Goal: Information Seeking & Learning: Check status

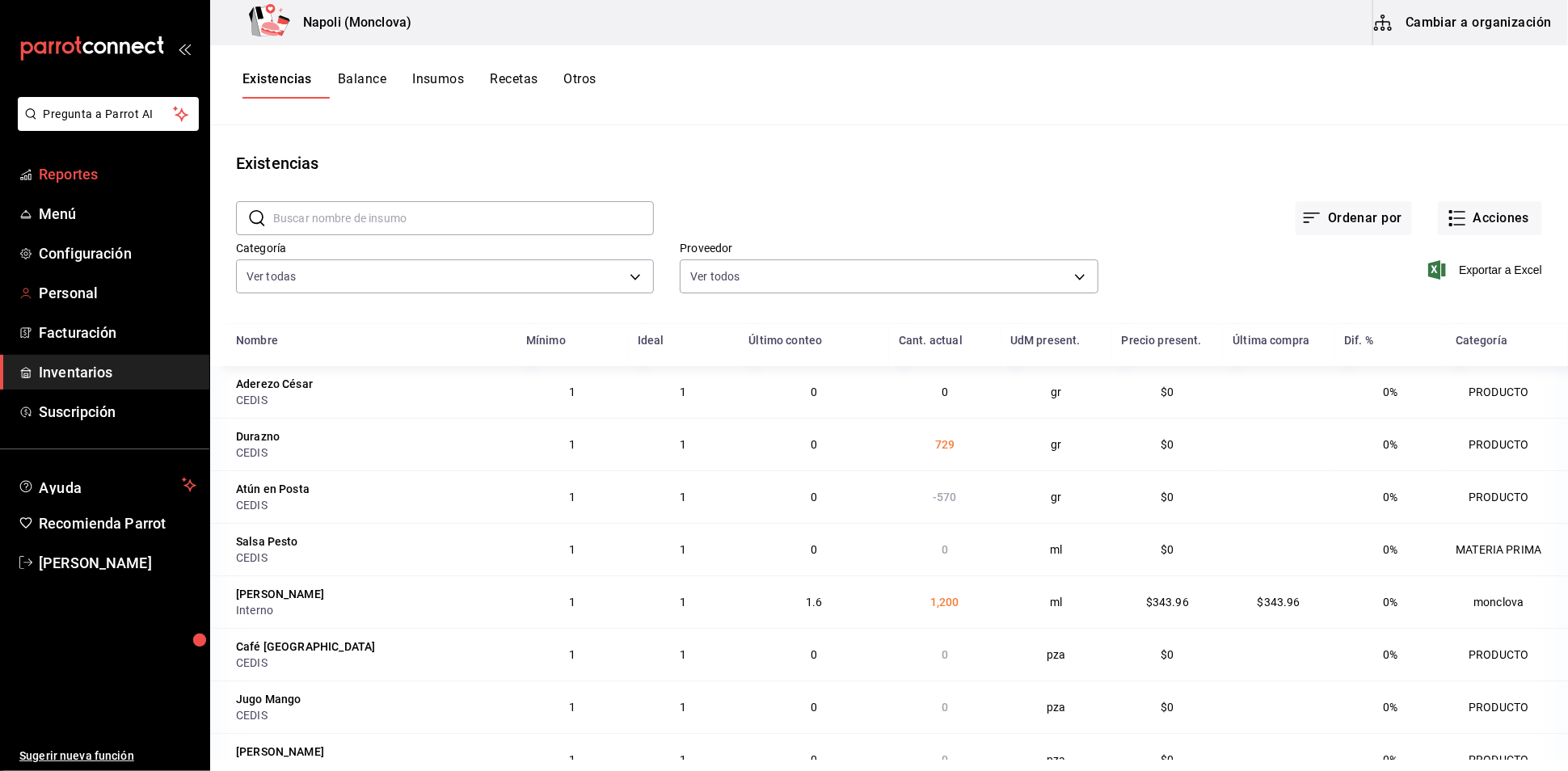
click at [92, 185] on span "Reportes" at bounding box center [117, 174] width 157 height 22
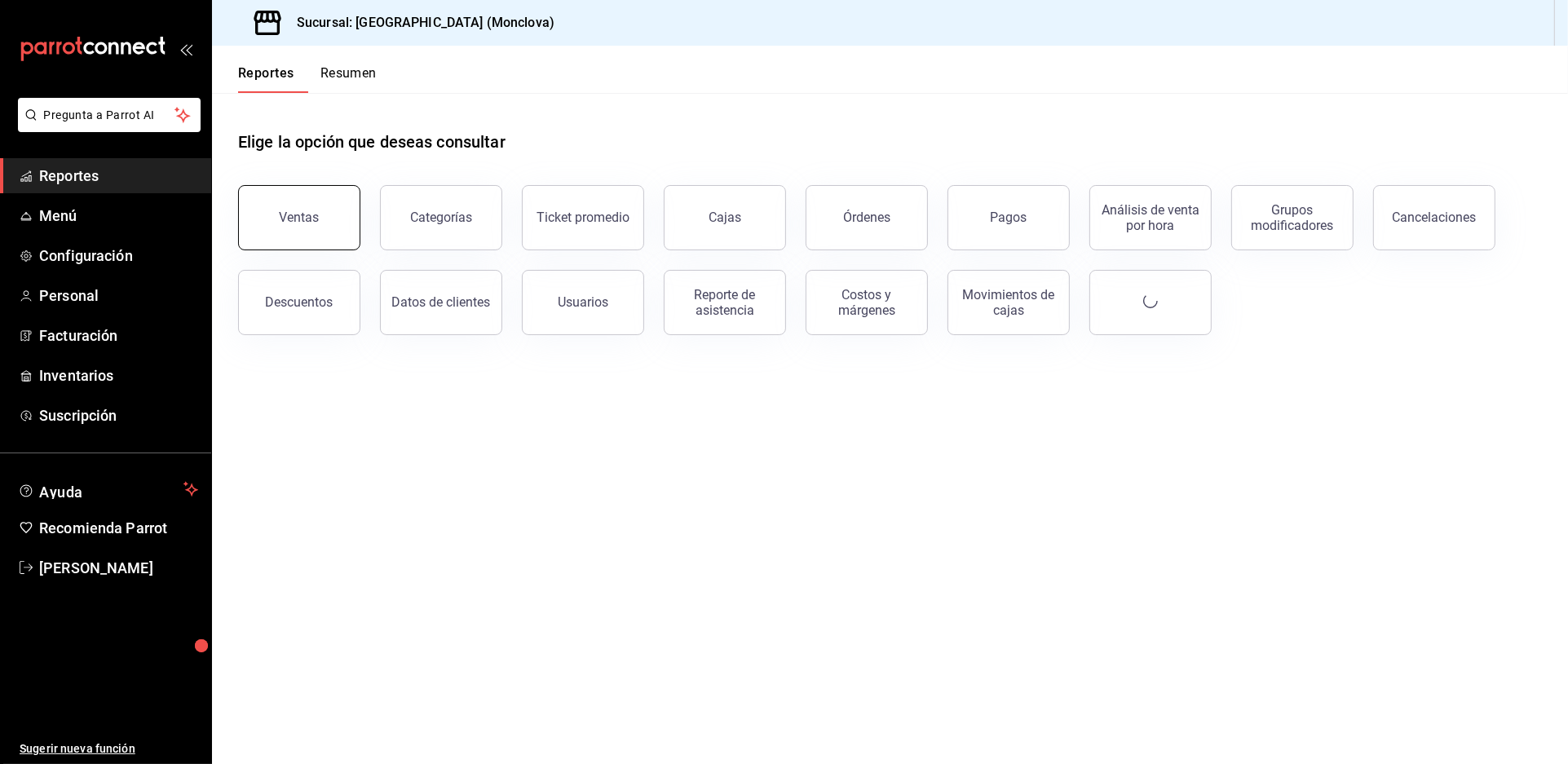
click at [242, 241] on div "Ventas" at bounding box center [289, 208] width 142 height 85
click at [306, 225] on div "Ventas" at bounding box center [300, 217] width 40 height 15
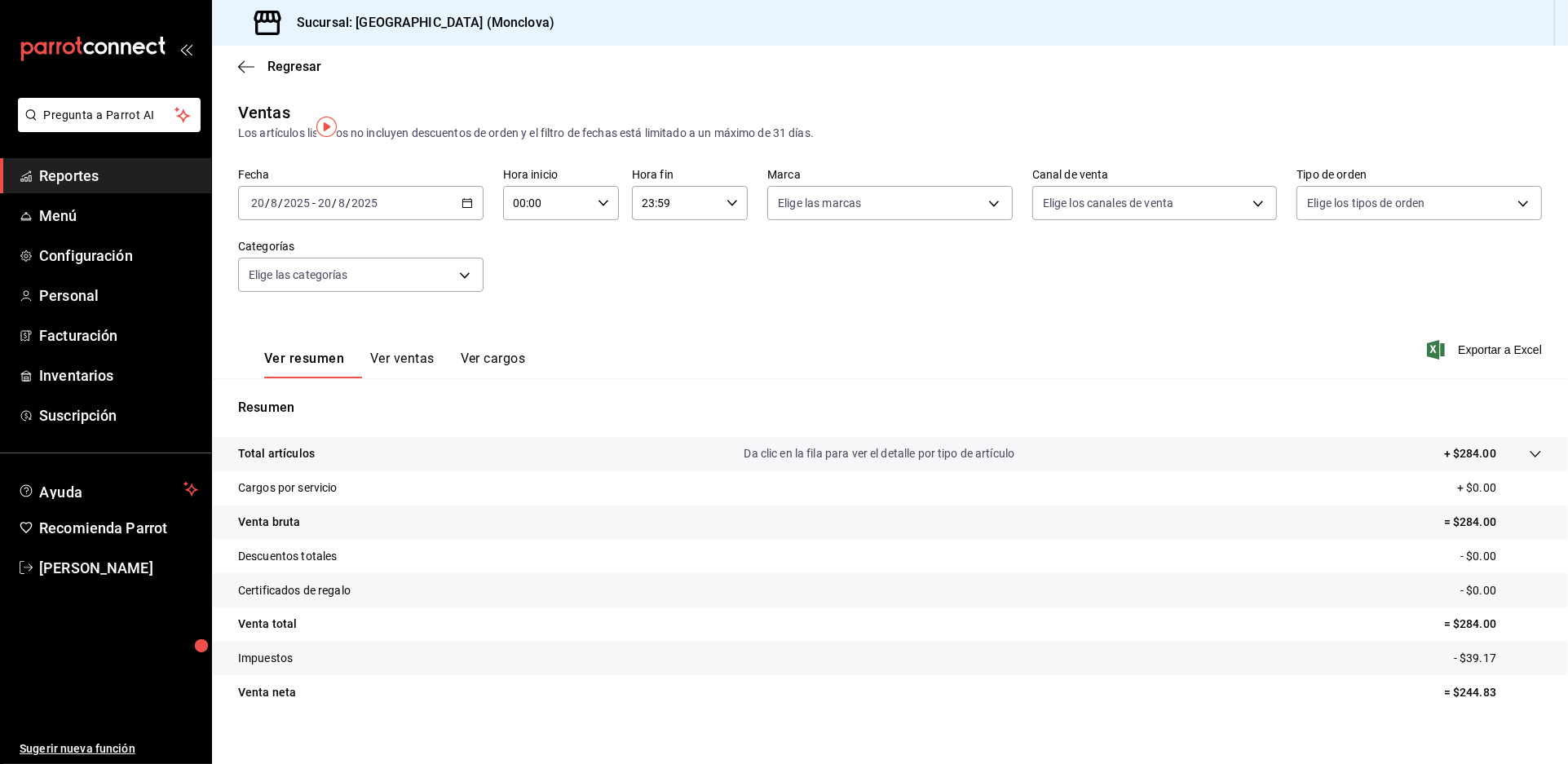
click at [471, 220] on div "[DATE] [DATE] - [DATE] [DATE]" at bounding box center [360, 203] width 245 height 34
click at [359, 407] on span "Rango de fechas" at bounding box center [316, 398] width 127 height 17
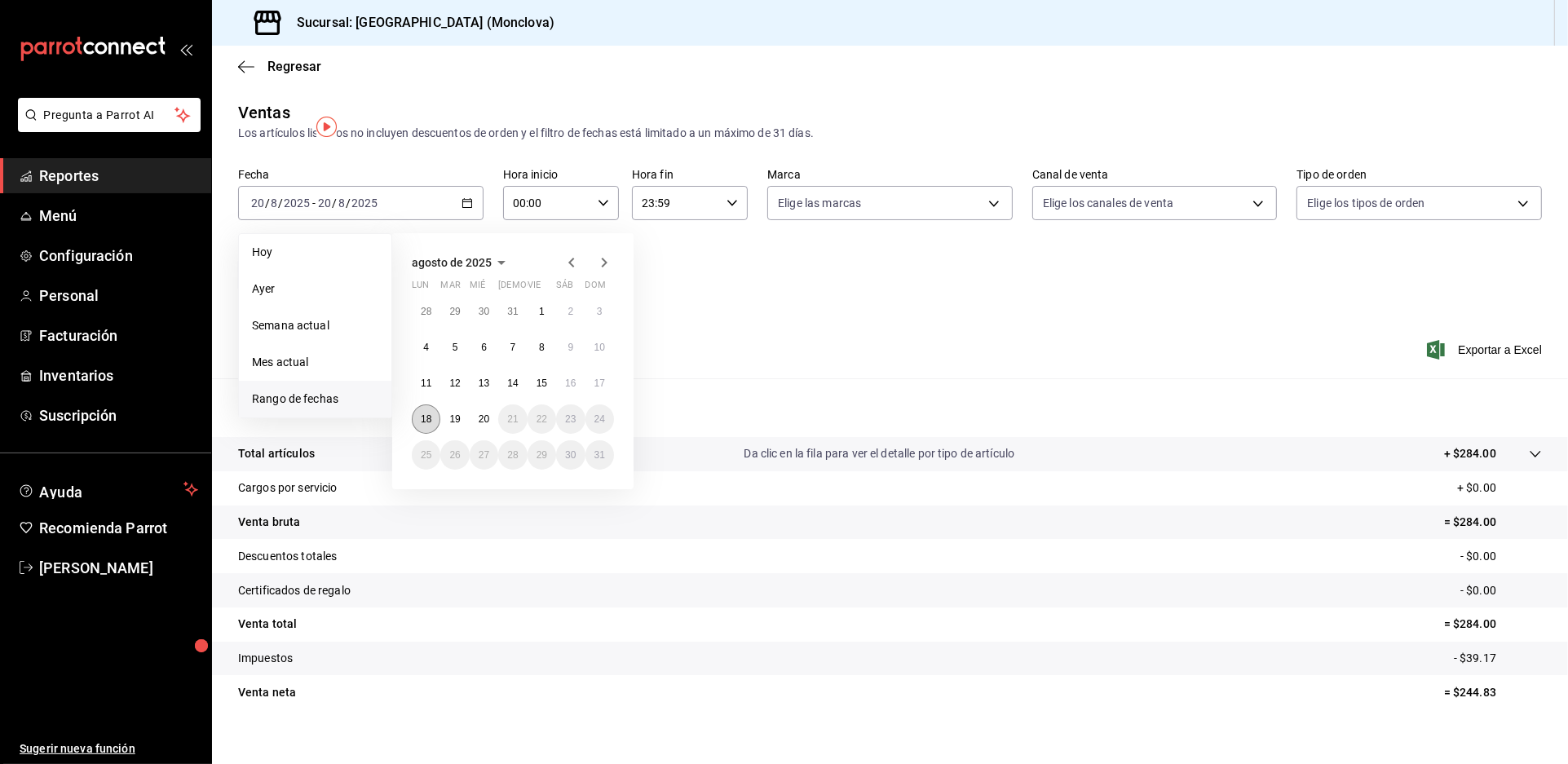
click at [431, 425] on abbr "18" at bounding box center [426, 419] width 11 height 12
click at [460, 425] on abbr "19" at bounding box center [455, 419] width 11 height 12
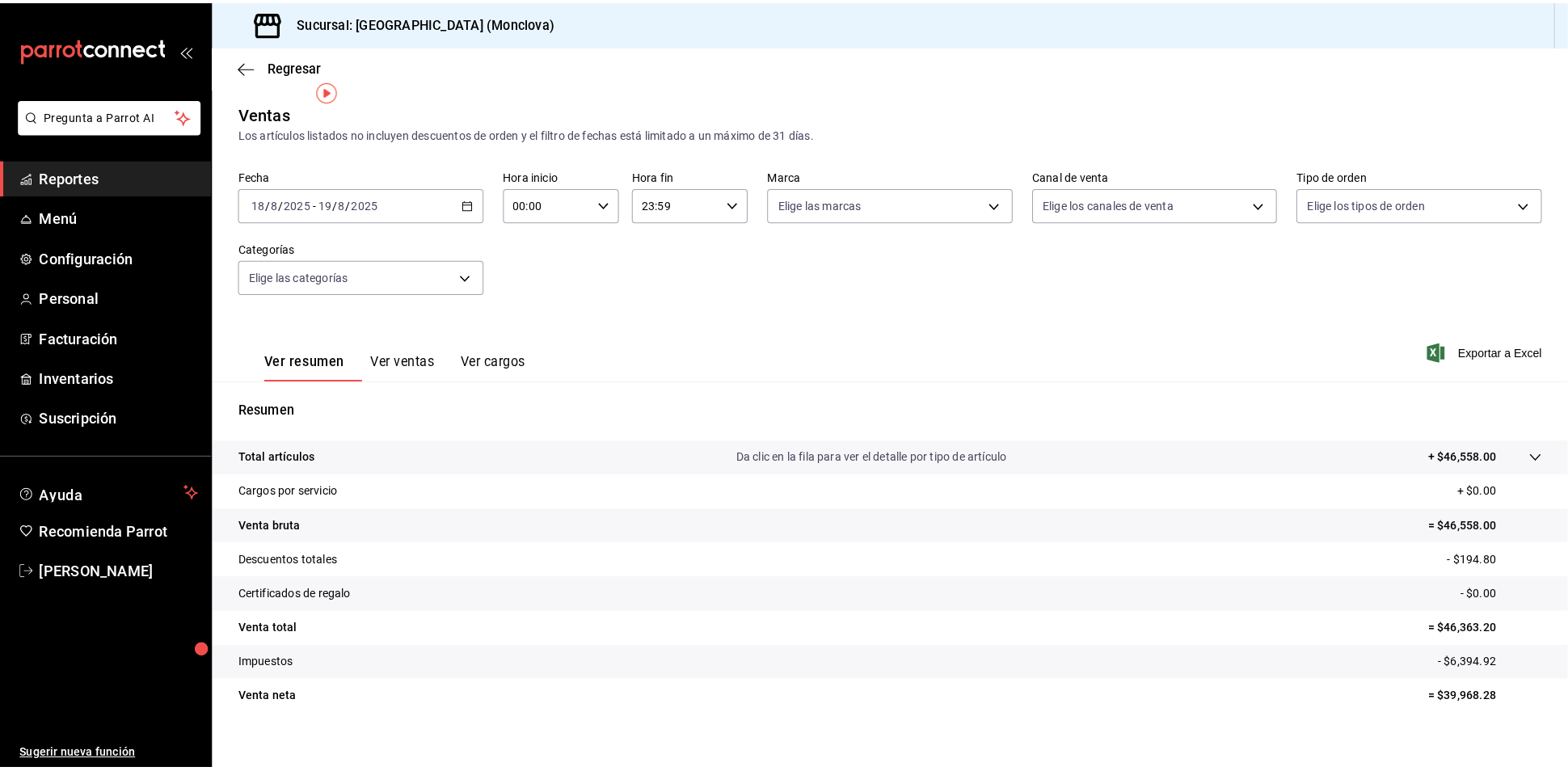
scroll to position [56, 0]
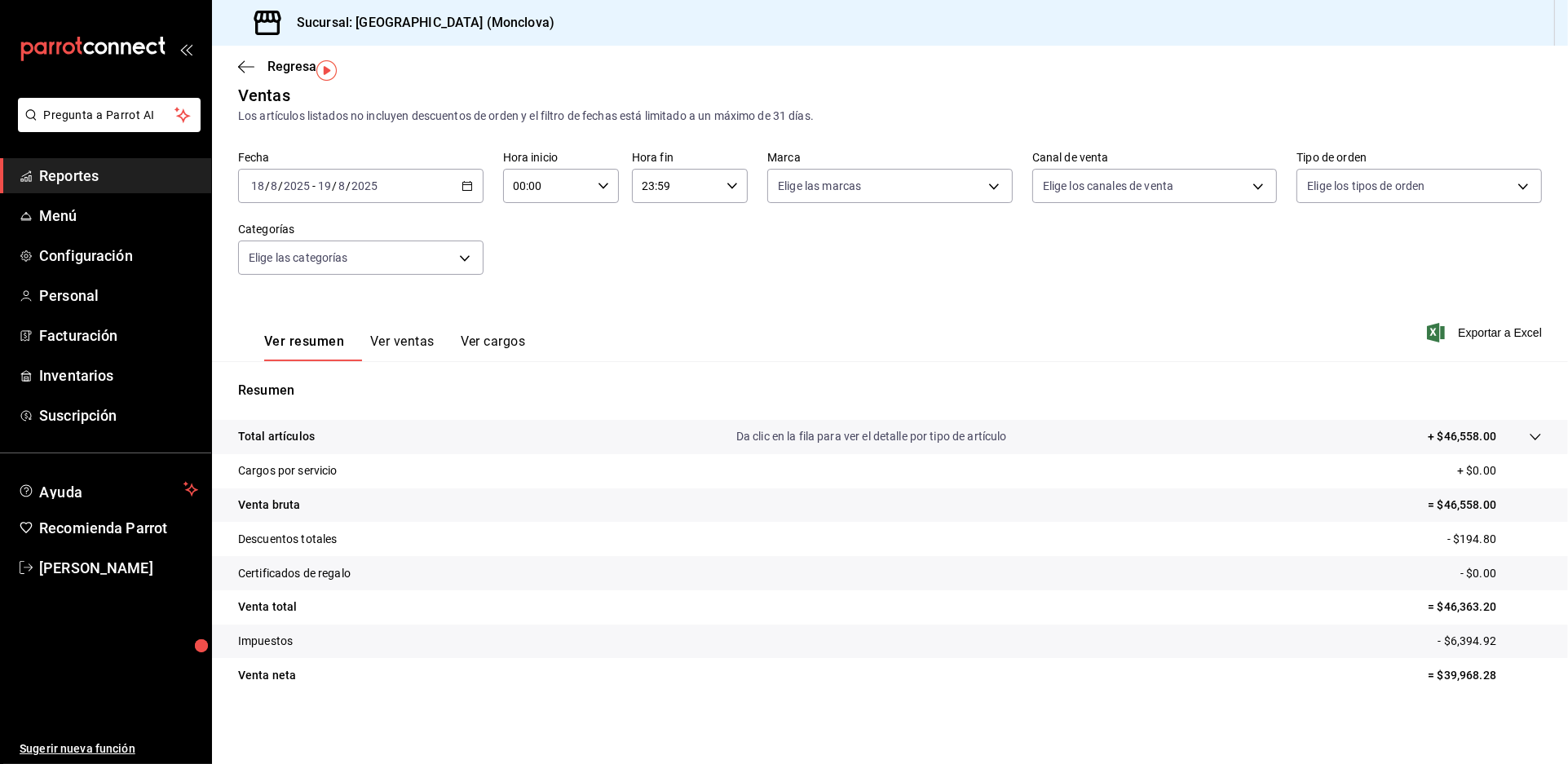
click at [105, 186] on span "Reportes" at bounding box center [119, 176] width 159 height 22
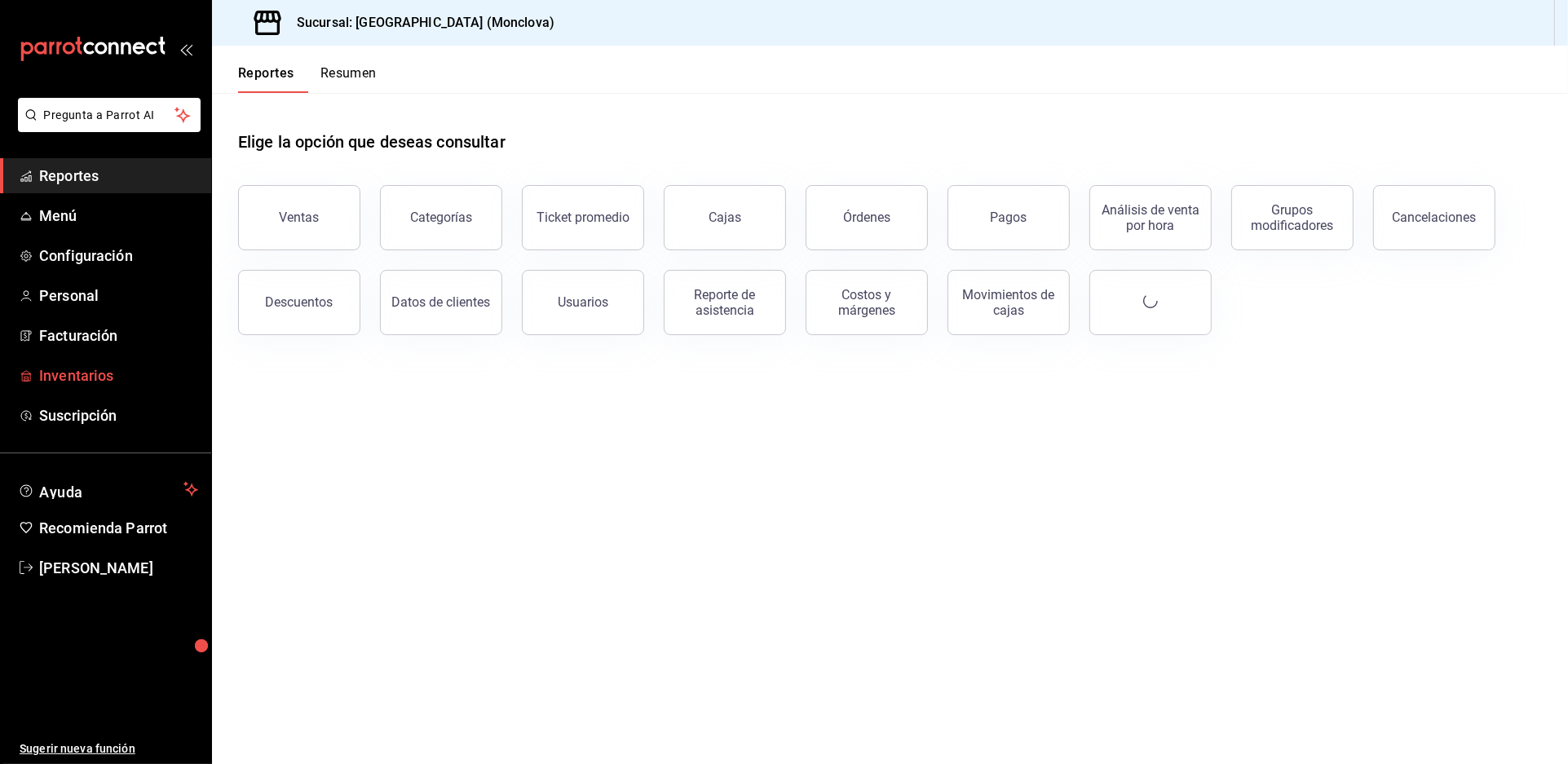
click at [124, 393] on link "Inventarios" at bounding box center [105, 375] width 211 height 35
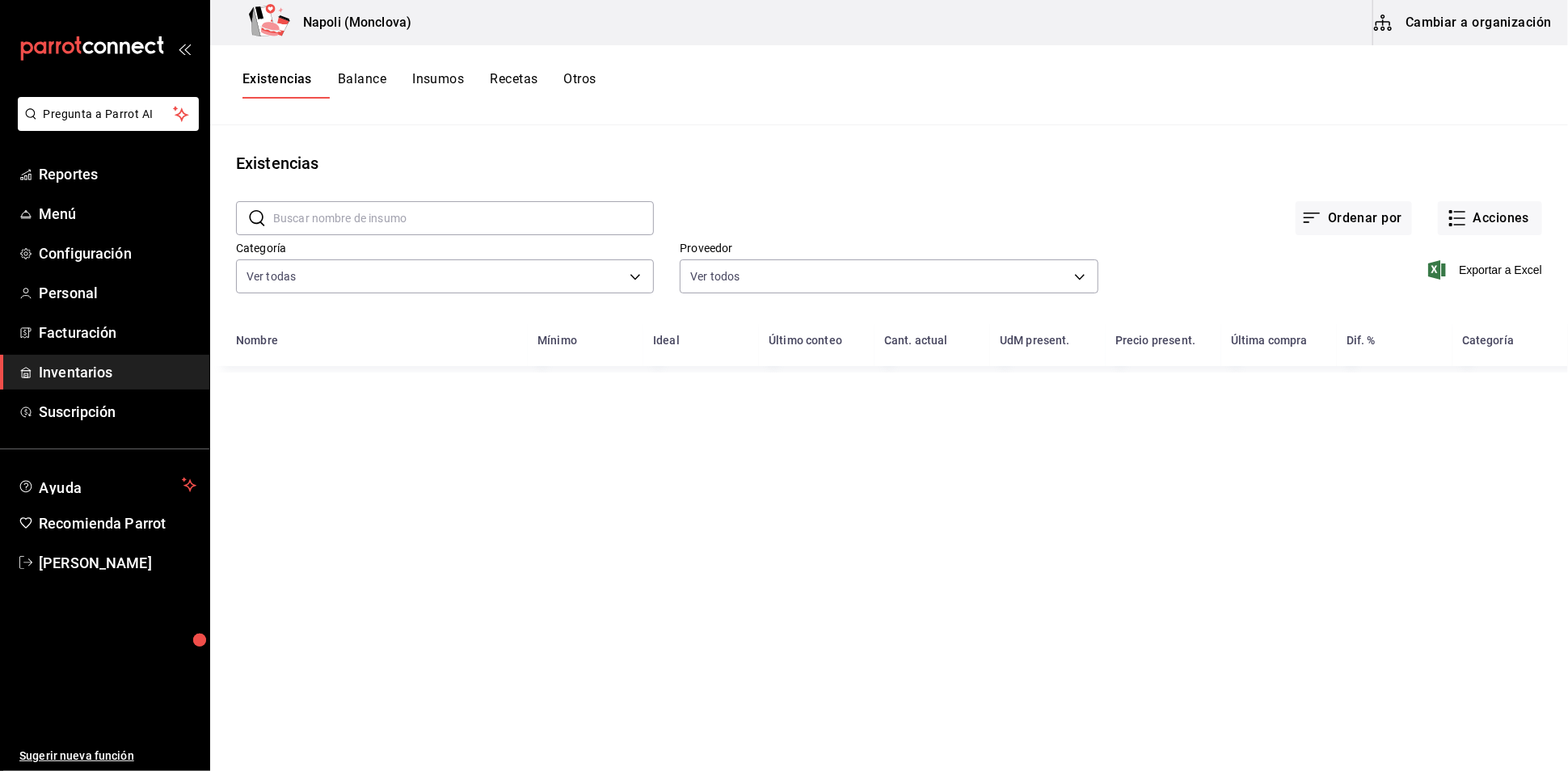
click at [350, 234] on input "text" at bounding box center [463, 218] width 381 height 33
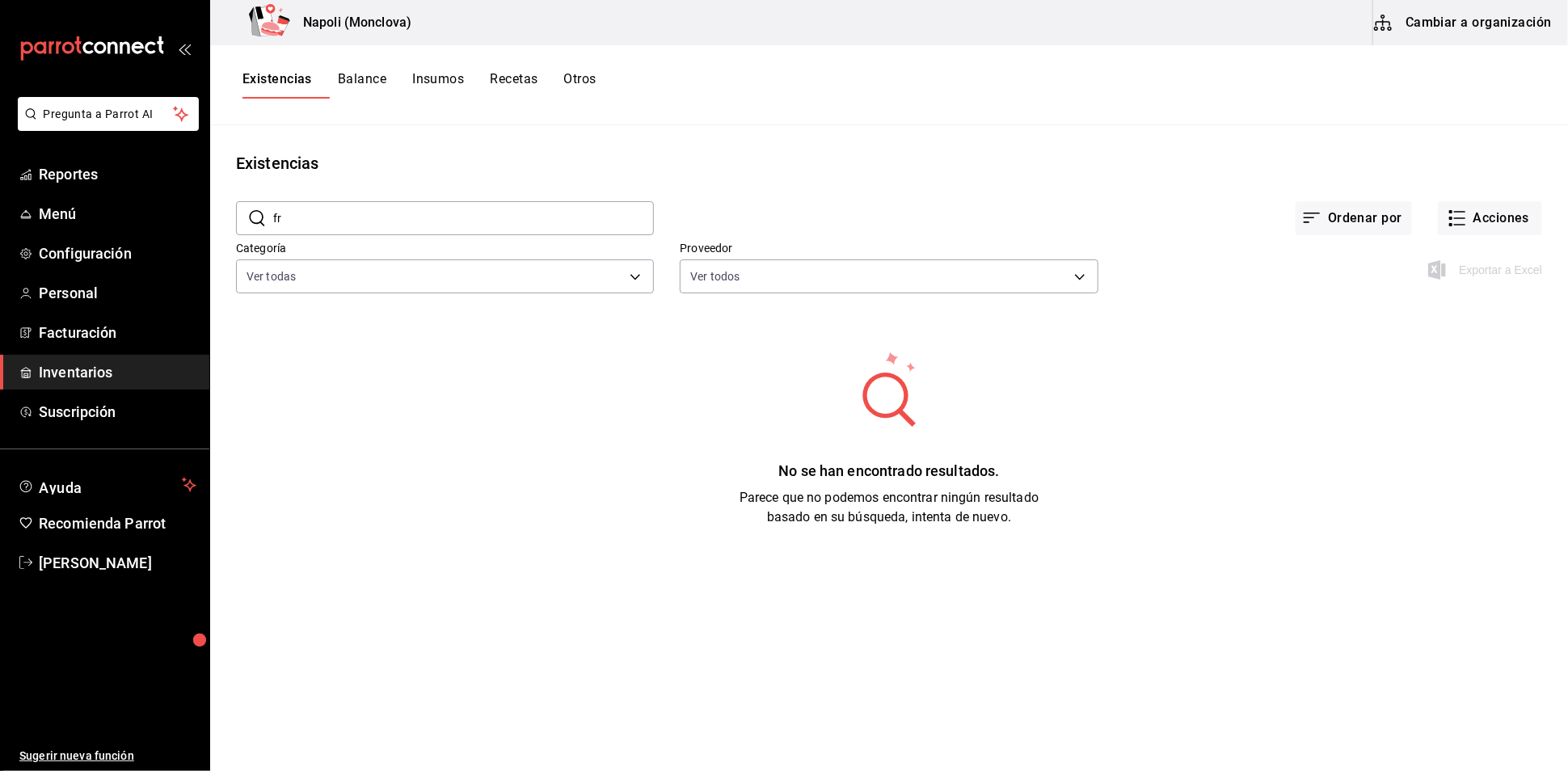
type input "f"
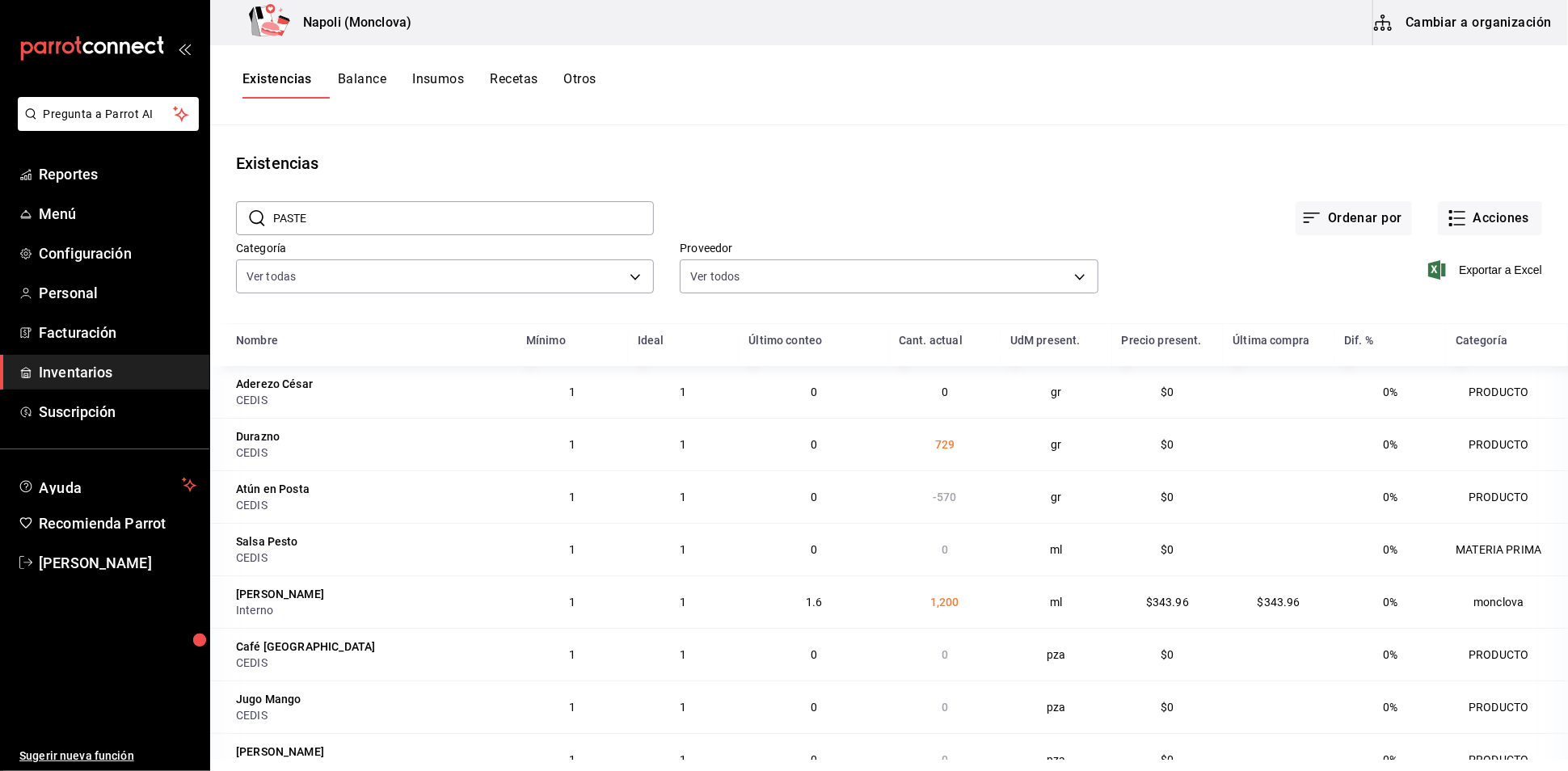
type input "PASTEL"
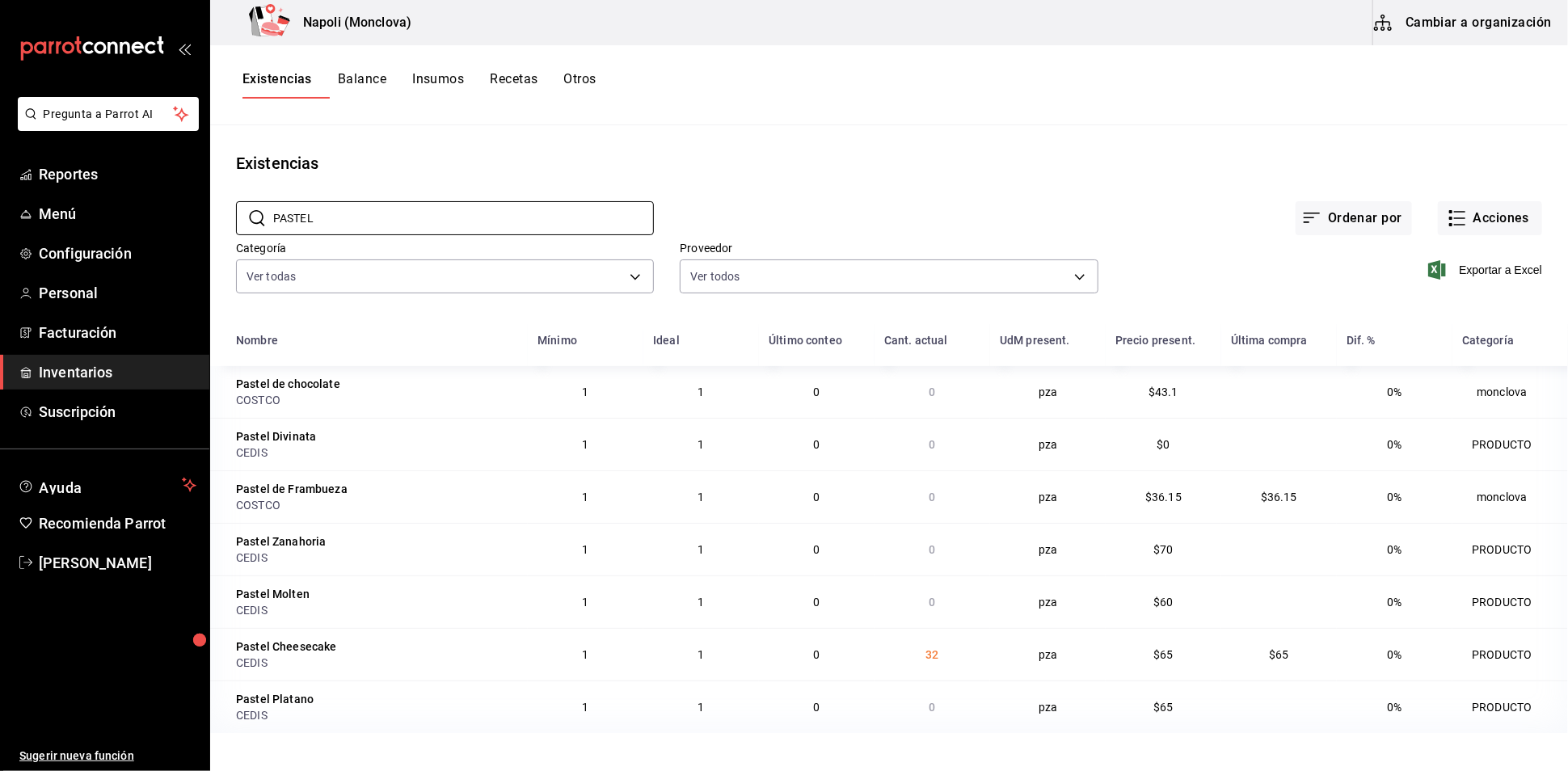
scroll to position [13, 0]
drag, startPoint x: 314, startPoint y: 214, endPoint x: 254, endPoint y: 225, distance: 61.0
click at [254, 225] on div "​ PASTEL ​" at bounding box center [444, 218] width 418 height 34
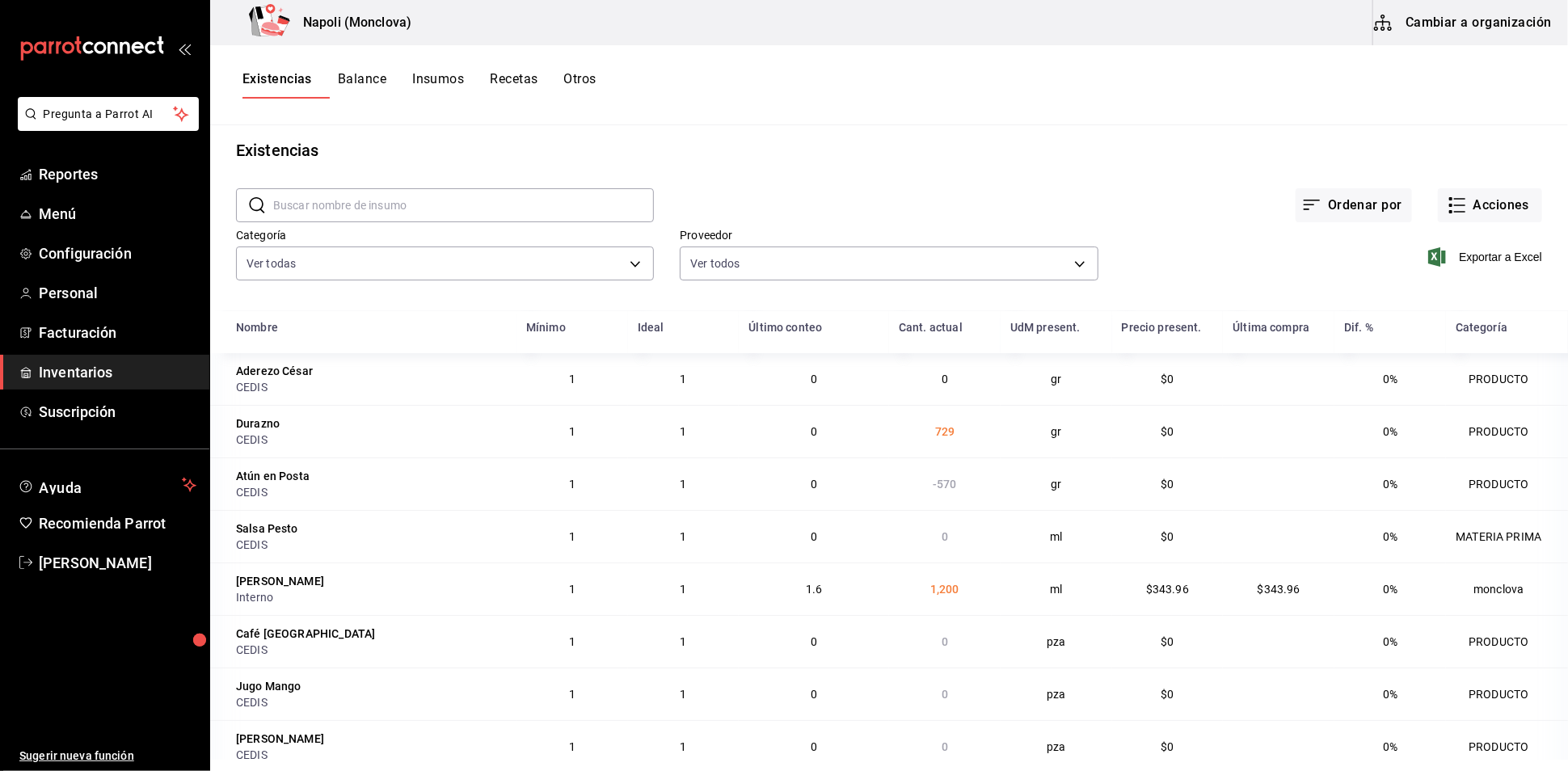
click at [441, 209] on input "text" at bounding box center [463, 205] width 381 height 33
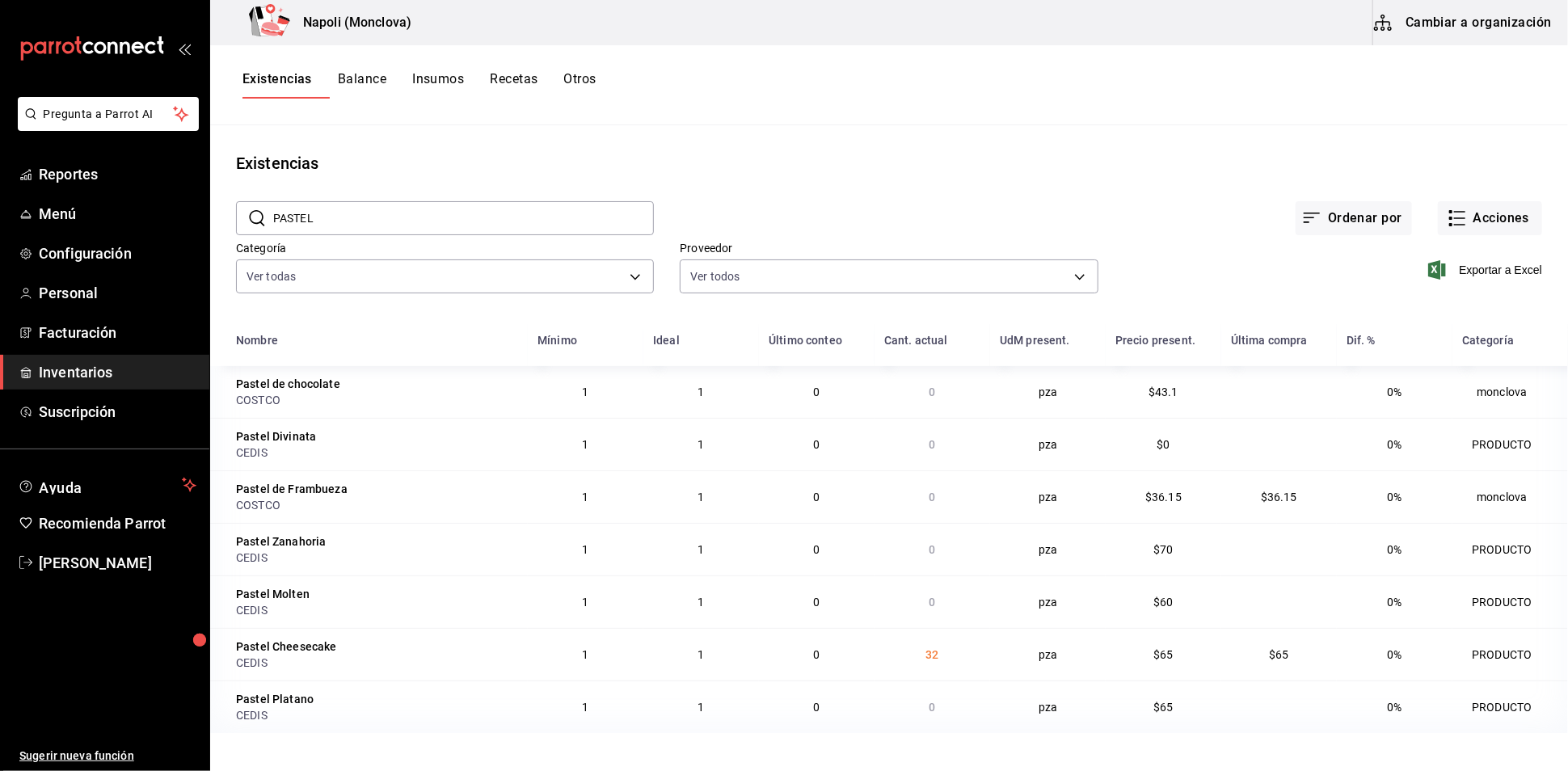
click at [350, 225] on input "PASTEL" at bounding box center [463, 218] width 381 height 33
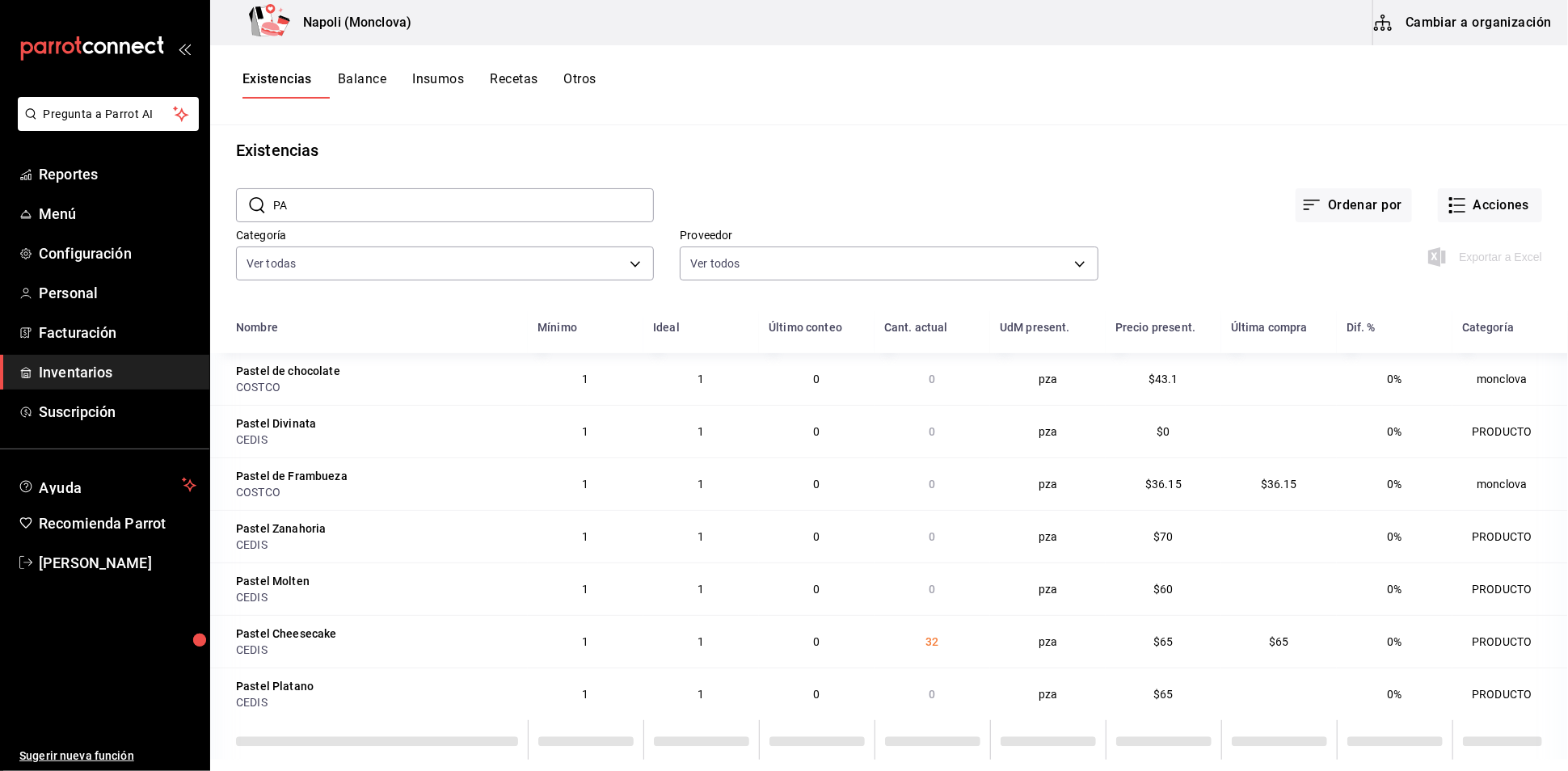
type input "P"
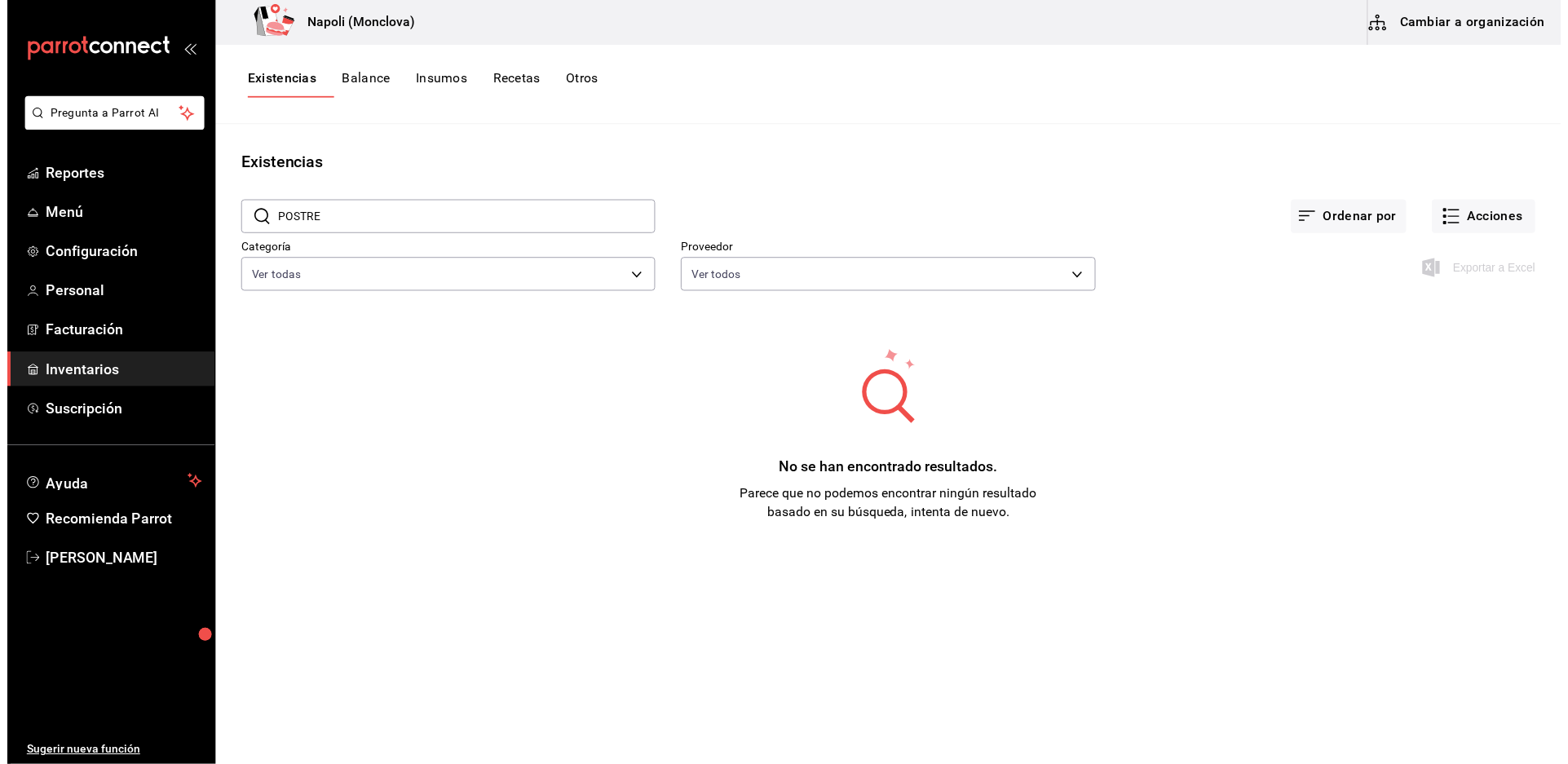
scroll to position [0, 0]
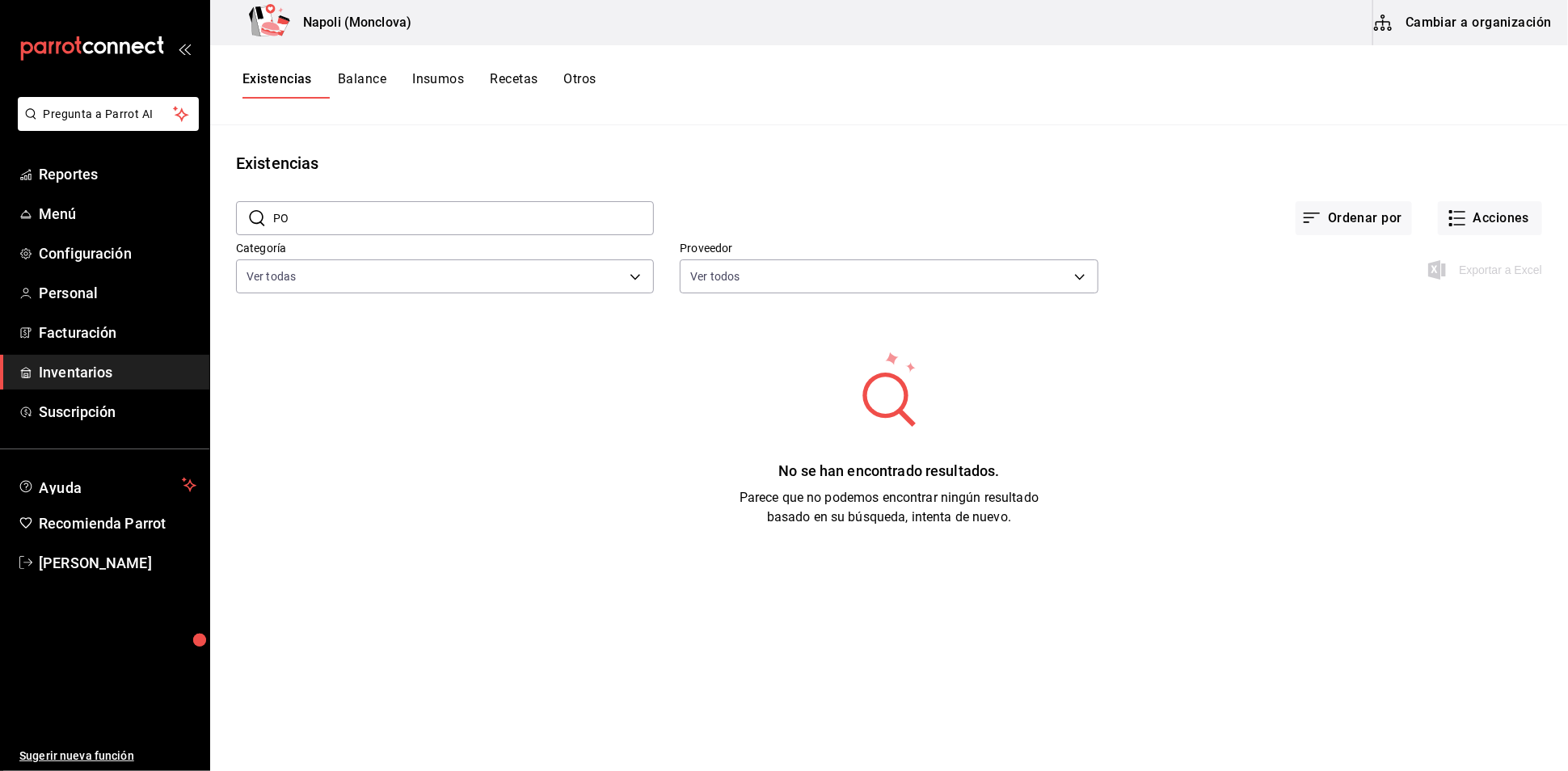
type input "P"
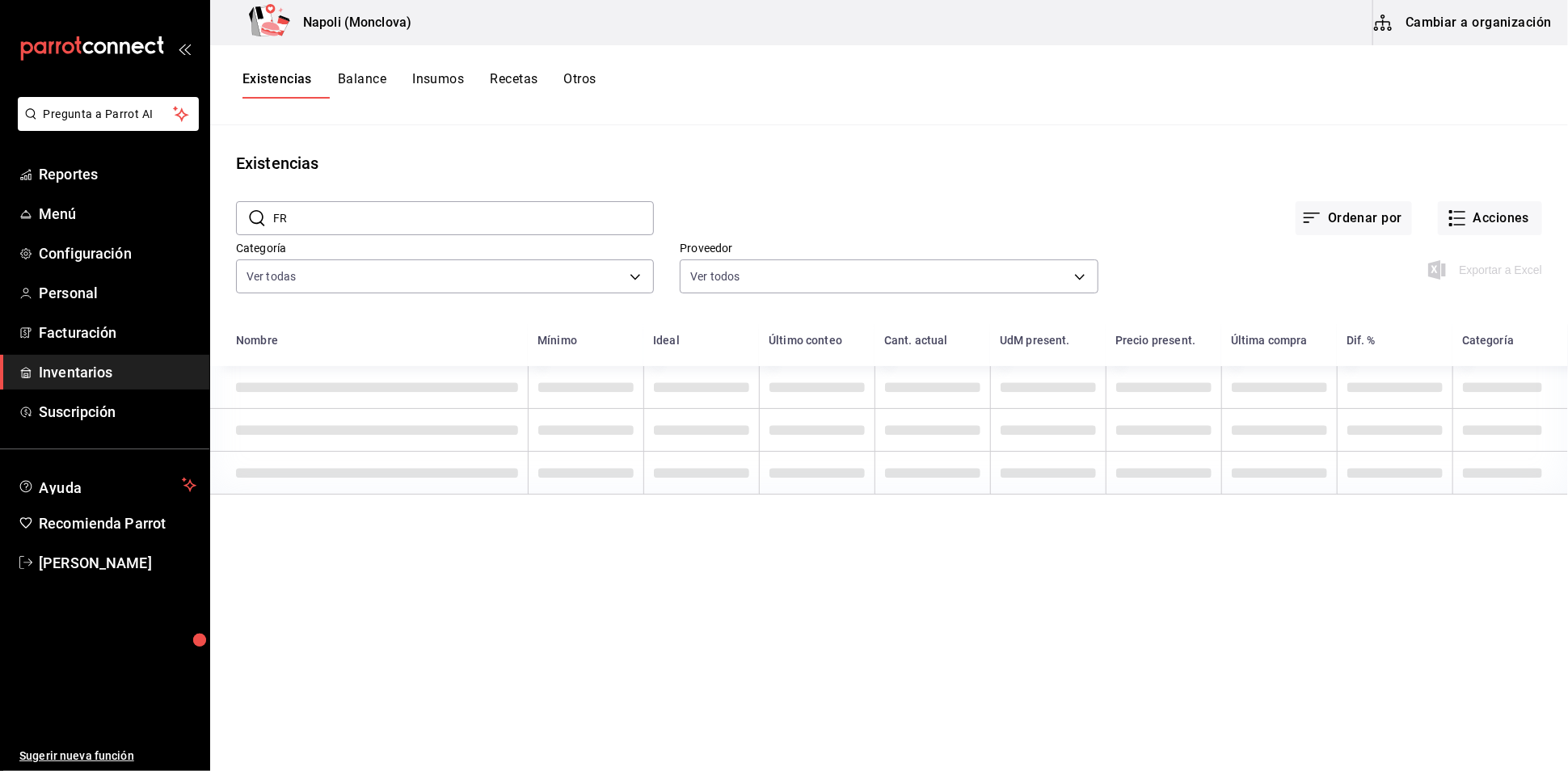
type input "F"
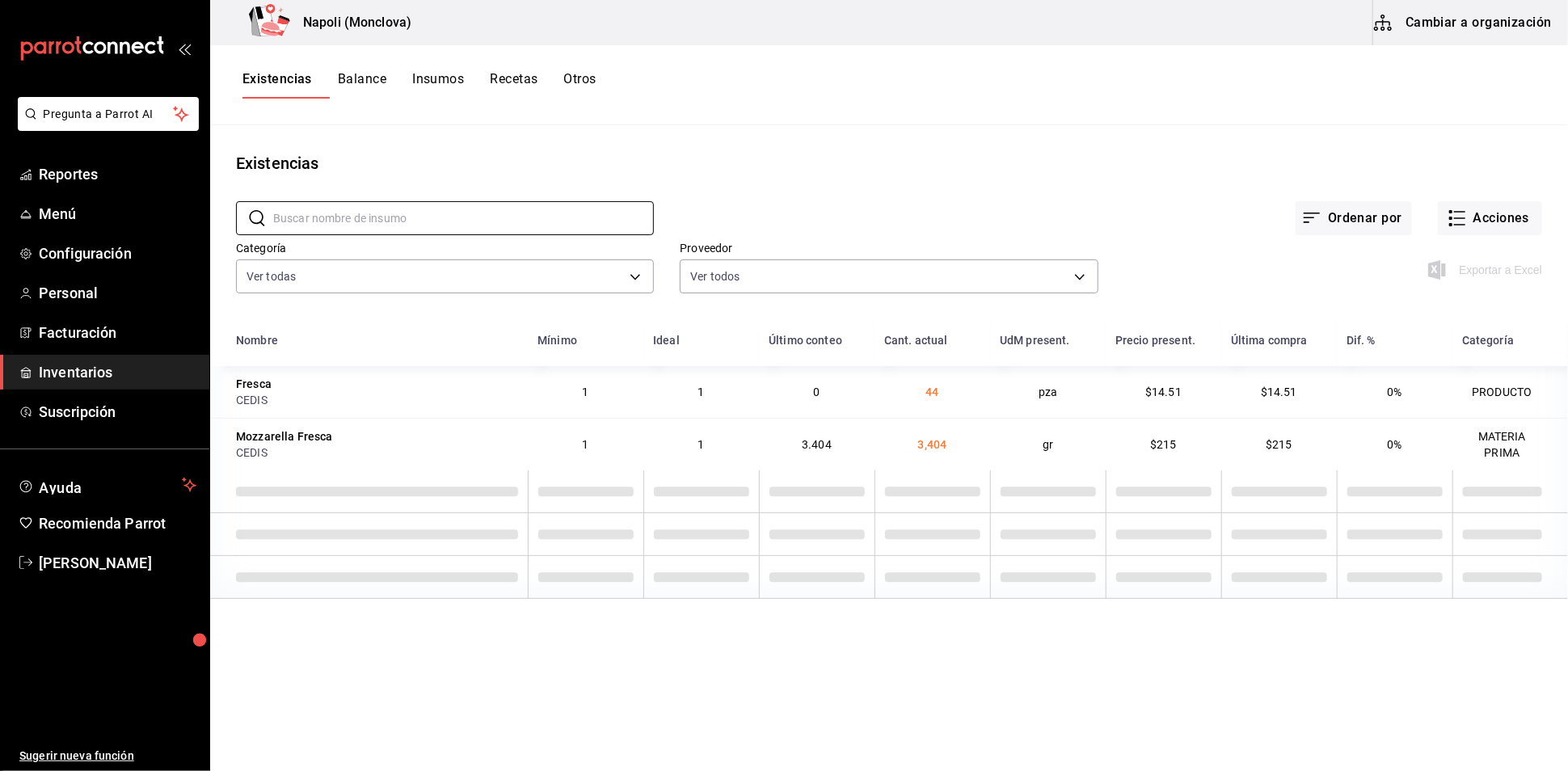
click at [573, 162] on div "Existencias" at bounding box center [889, 163] width 1358 height 24
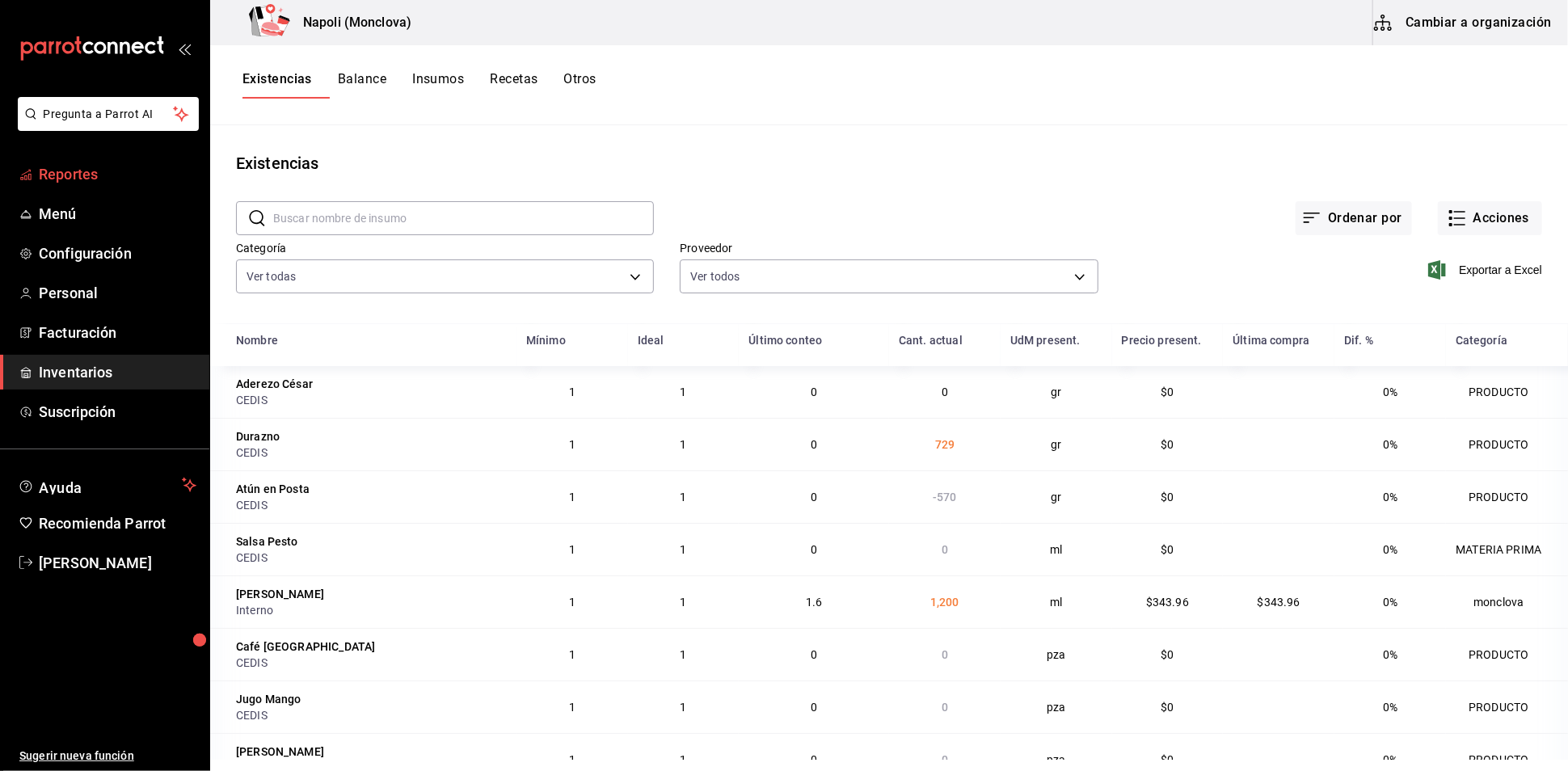
click at [119, 185] on span "Reportes" at bounding box center [117, 174] width 157 height 22
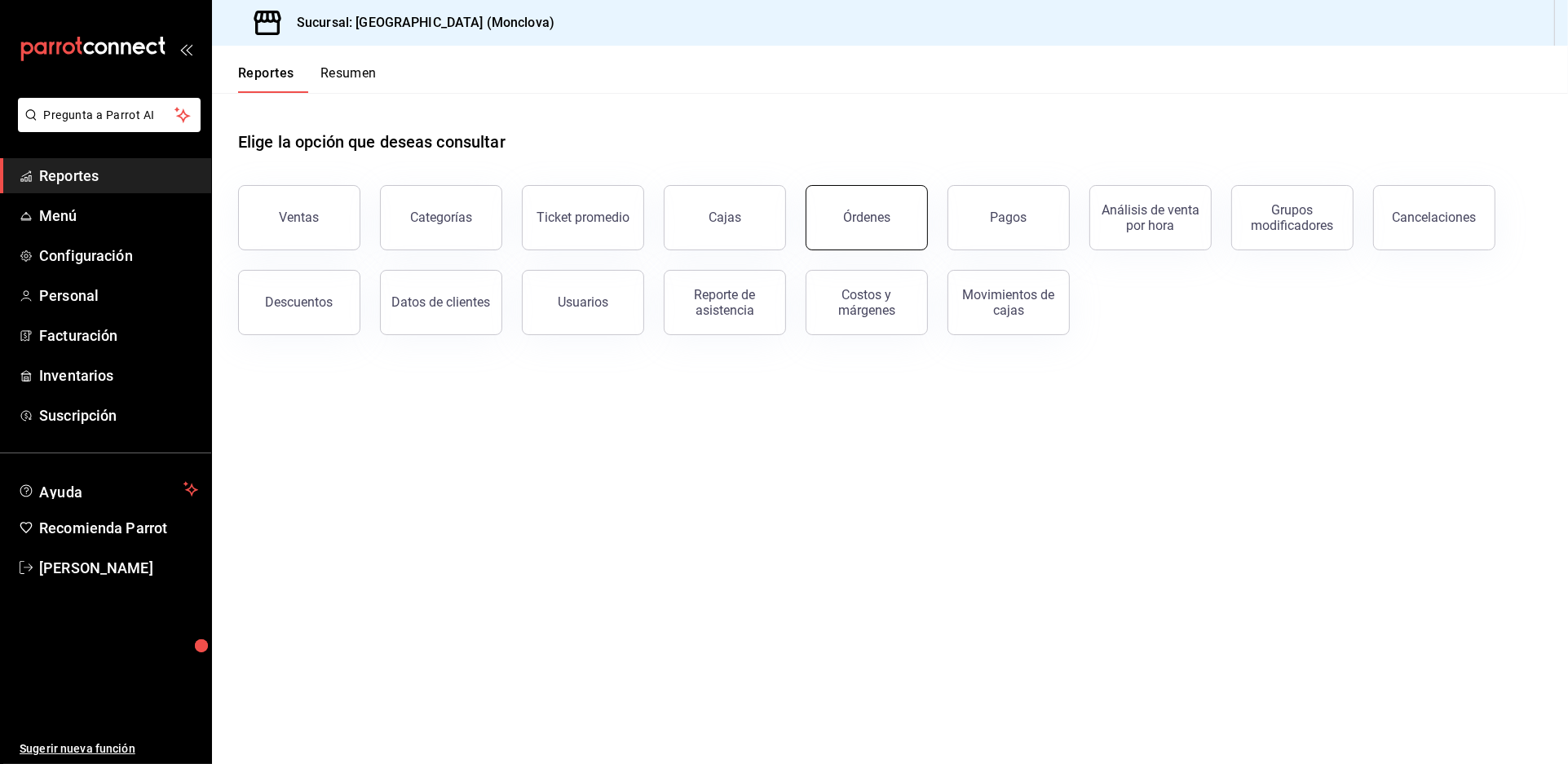
click at [884, 225] on div "Órdenes" at bounding box center [866, 217] width 47 height 15
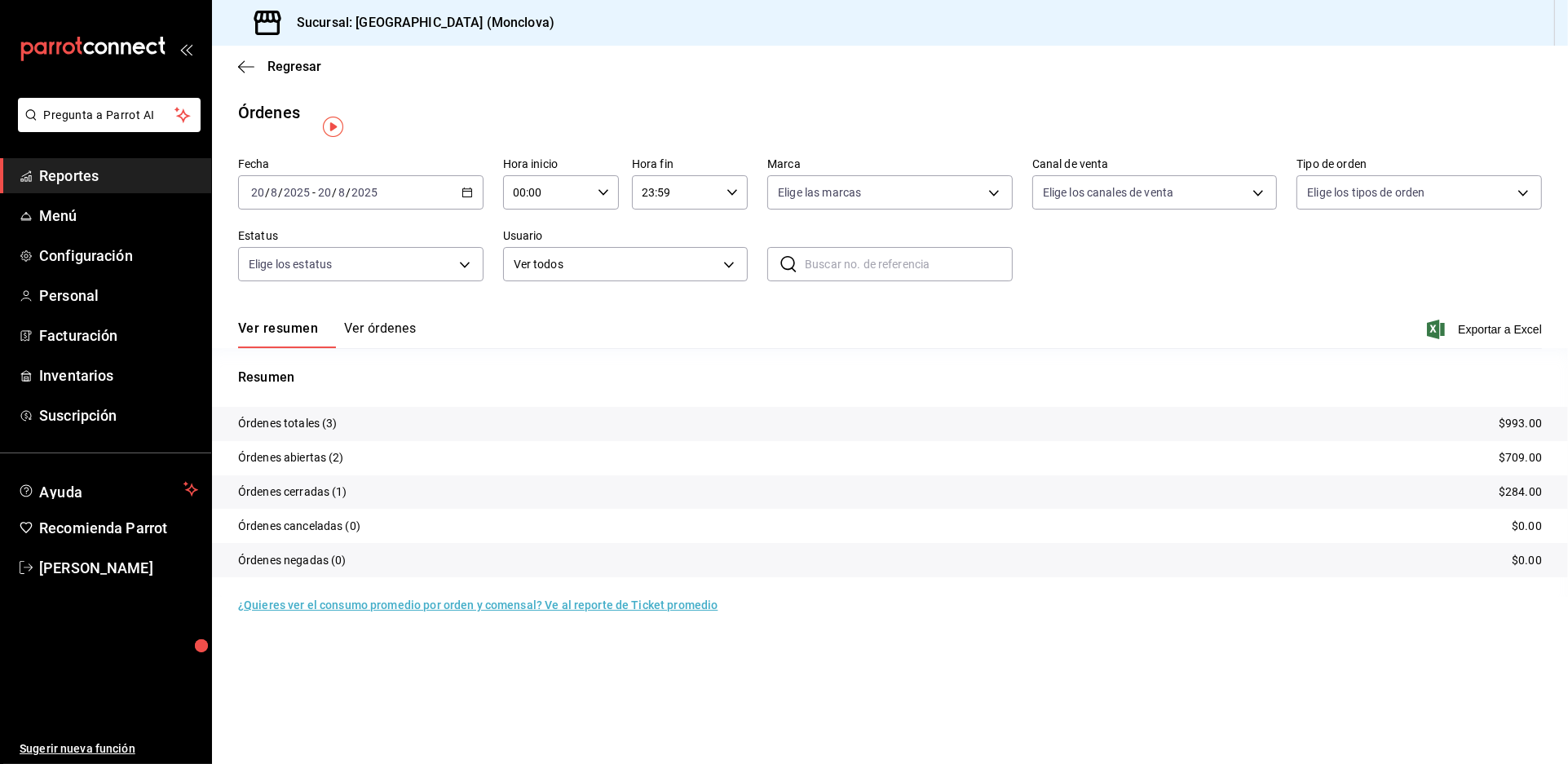
click at [471, 198] on icon "button" at bounding box center [467, 192] width 12 height 12
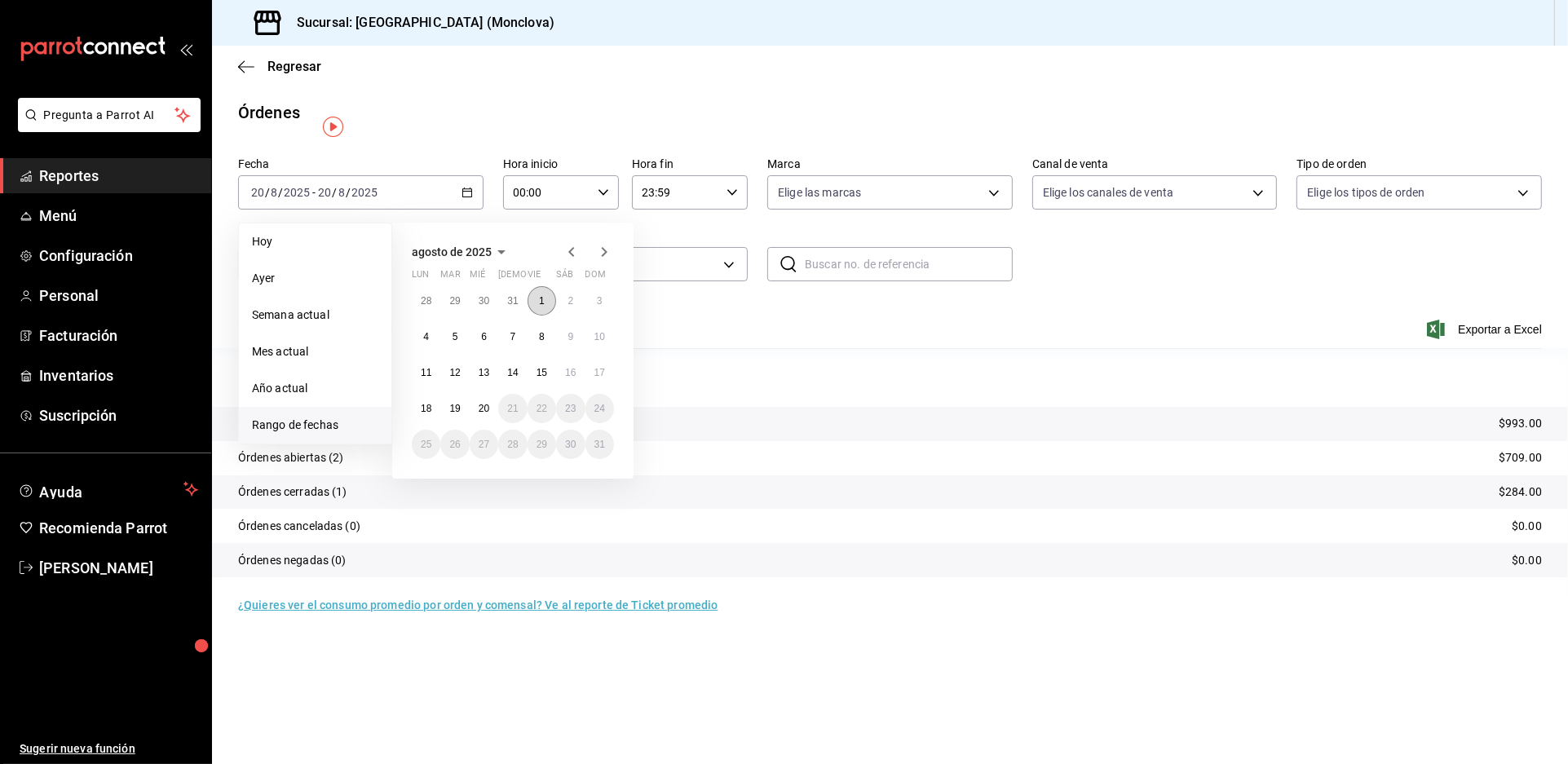
click at [538, 316] on button "1" at bounding box center [542, 300] width 29 height 29
click at [469, 422] on button "19" at bounding box center [455, 408] width 29 height 29
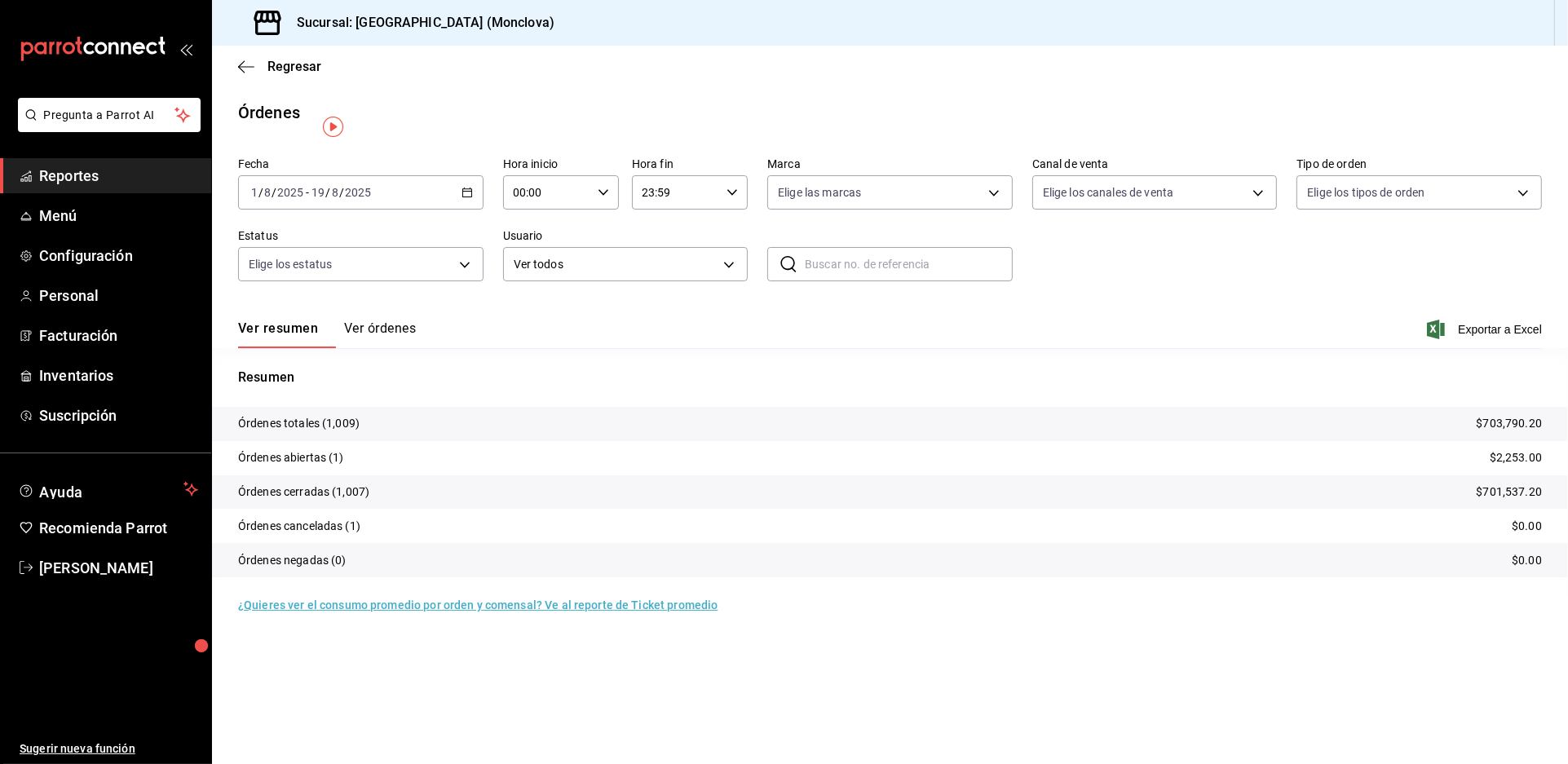
click at [694, 330] on div "Ver resumen Ver órdenes Exportar a Excel" at bounding box center [890, 324] width 1304 height 47
click at [669, 343] on div "Ver resumen Ver órdenes Exportar a Excel" at bounding box center [890, 324] width 1304 height 47
click at [416, 320] on button "Ver órdenes" at bounding box center [380, 333] width 71 height 28
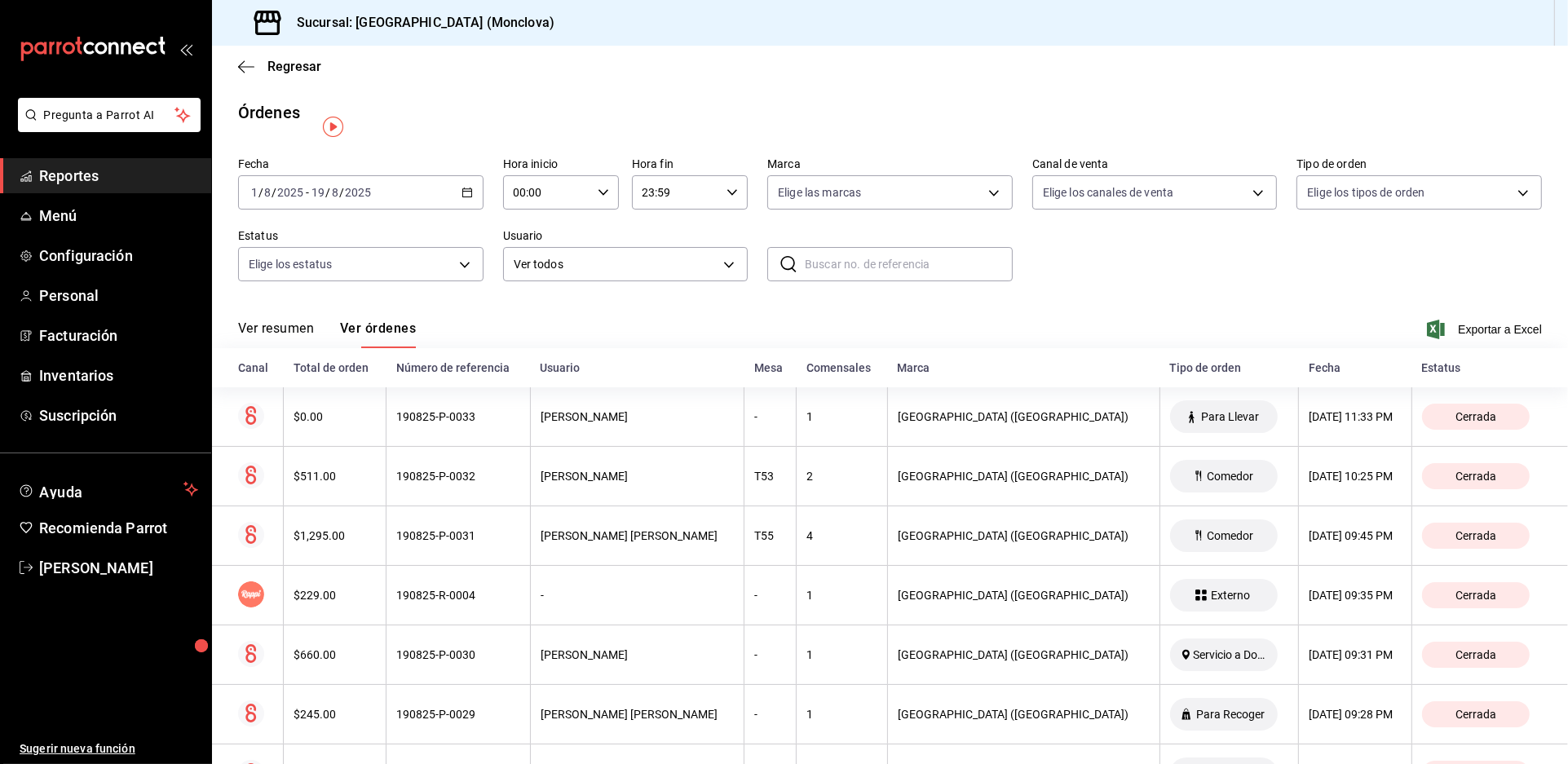
click at [795, 347] on div "Ver resumen Ver órdenes Exportar a Excel" at bounding box center [890, 324] width 1304 height 47
click at [142, 186] on span "Reportes" at bounding box center [119, 176] width 159 height 22
